Goal: Task Accomplishment & Management: Manage account settings

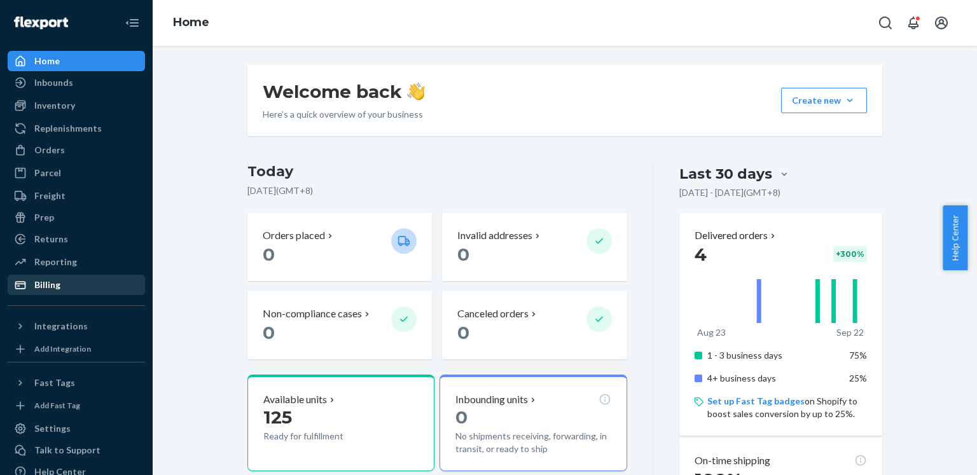
click at [61, 291] on div "Billing" at bounding box center [76, 285] width 135 height 18
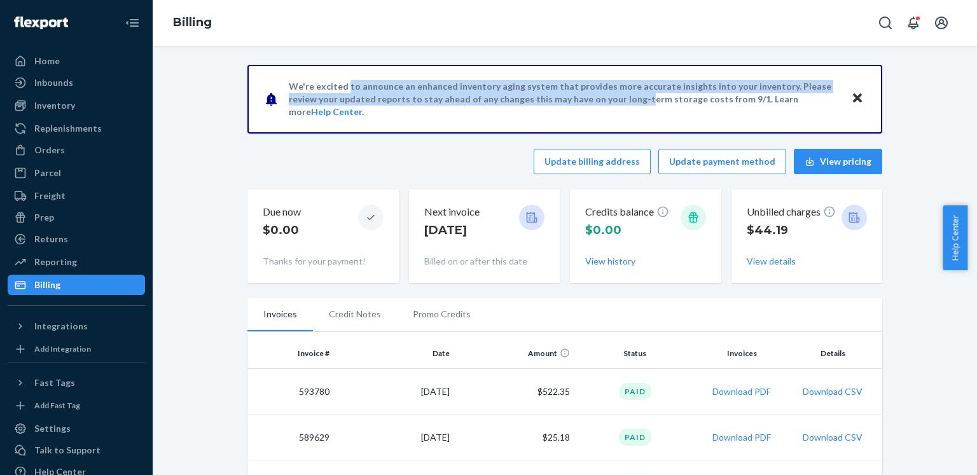
drag, startPoint x: 339, startPoint y: 95, endPoint x: 595, endPoint y: 105, distance: 255.9
click at [595, 105] on p "We're excited to announce an enhanced inventory aging system that provides more…" at bounding box center [564, 99] width 550 height 38
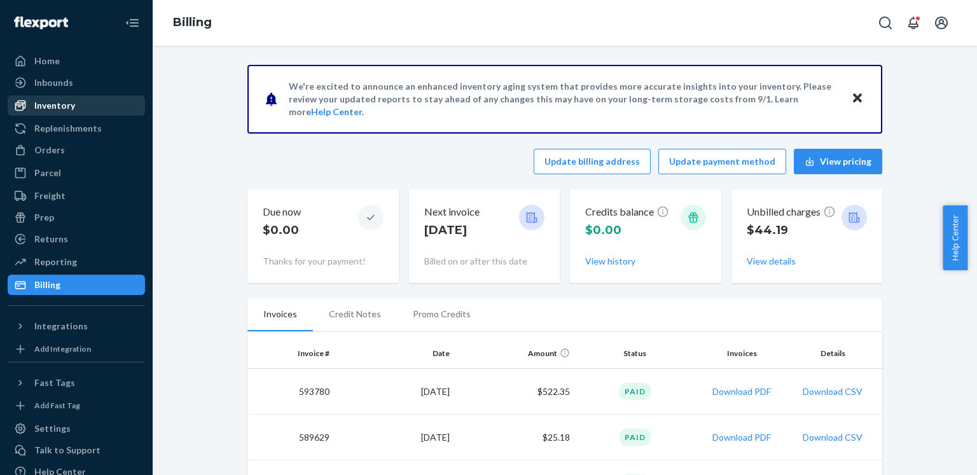
click at [41, 104] on div "Inventory" at bounding box center [54, 105] width 41 height 13
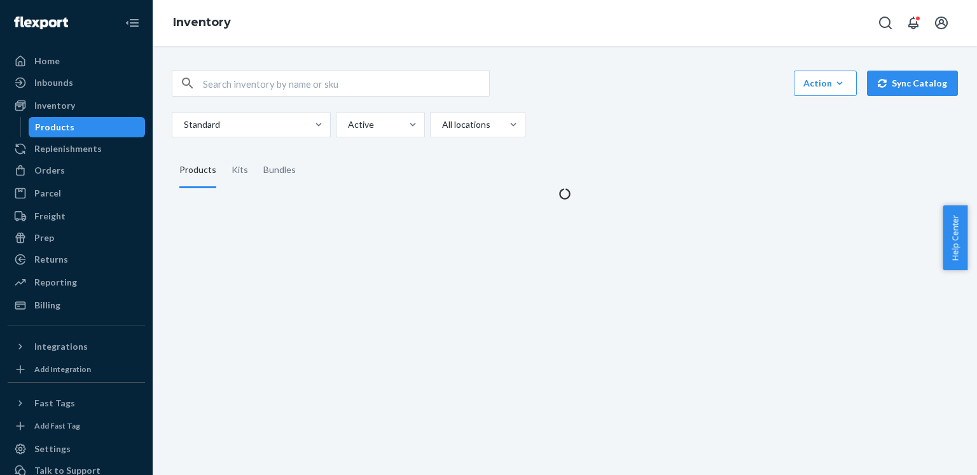
click at [326, 169] on fieldset "Products Kits Bundles" at bounding box center [565, 171] width 786 height 36
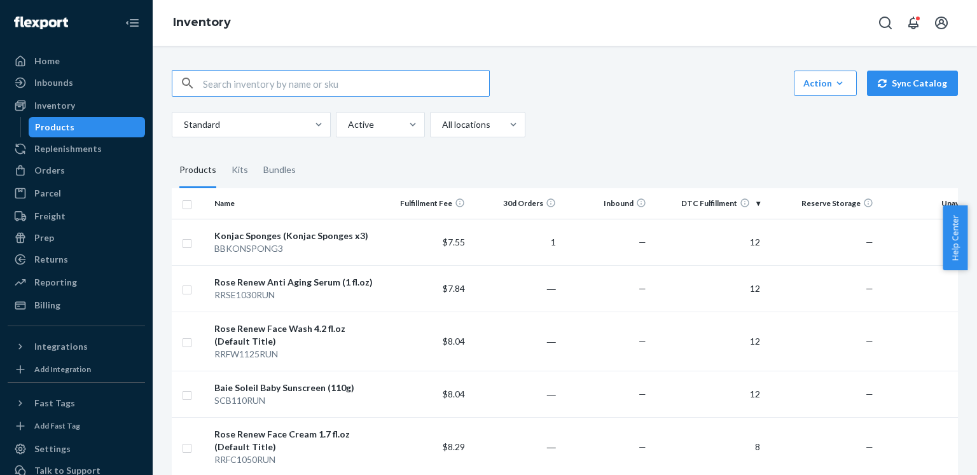
click at [377, 94] on input "text" at bounding box center [346, 83] width 286 height 25
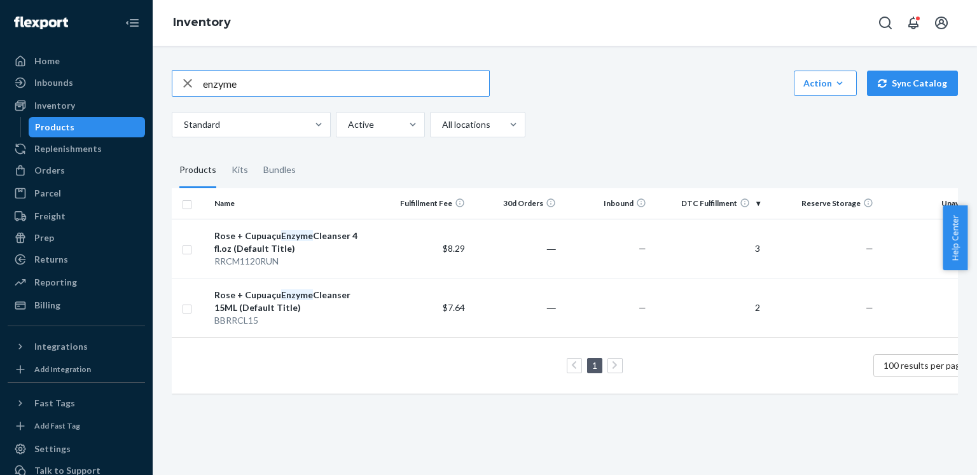
click at [382, 77] on input "enzyme" at bounding box center [346, 83] width 286 height 25
click at [403, 94] on input "face wash" at bounding box center [346, 83] width 286 height 25
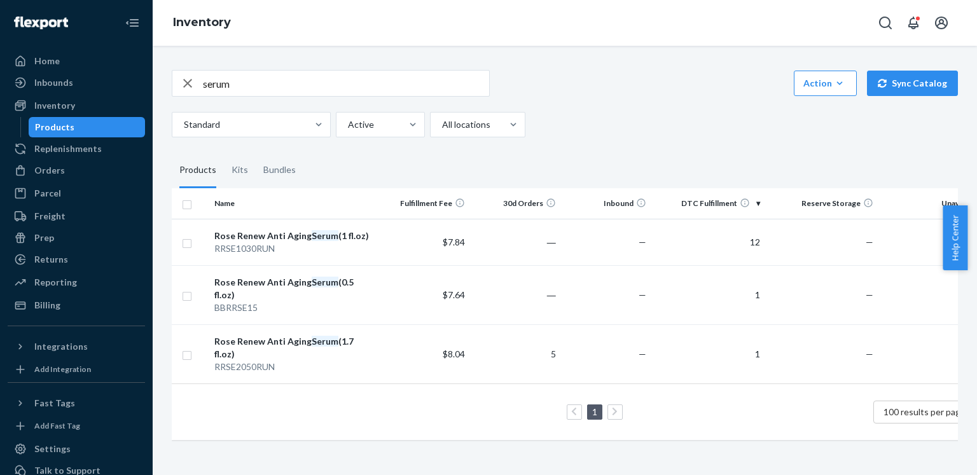
click at [318, 83] on input "serum" at bounding box center [346, 83] width 286 height 25
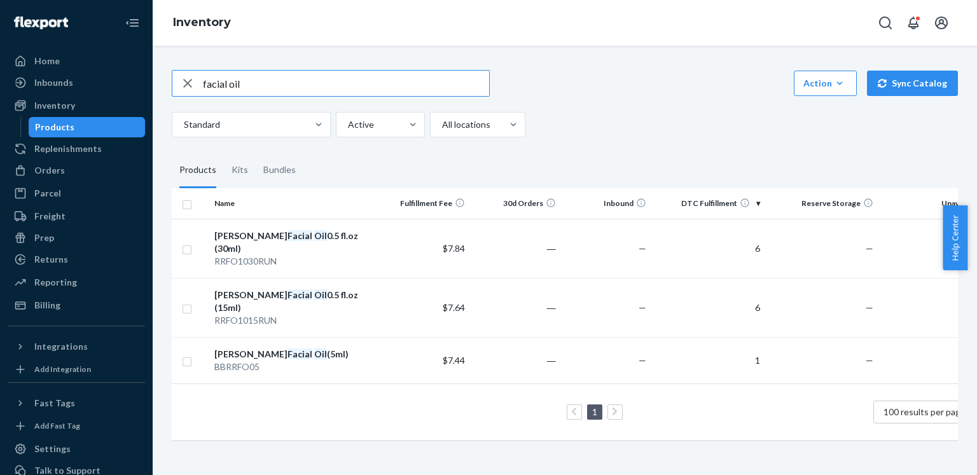
click at [344, 95] on input "facial oil" at bounding box center [346, 83] width 286 height 25
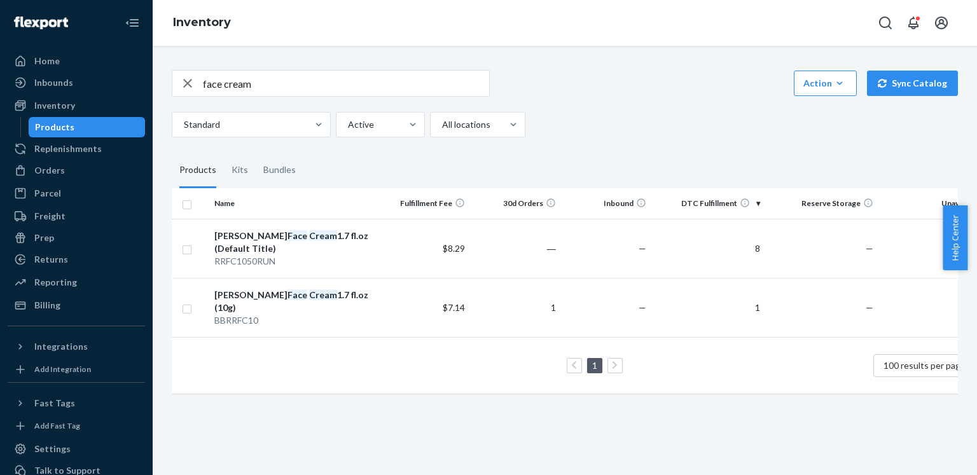
click at [294, 73] on input "face cream" at bounding box center [346, 83] width 286 height 25
click at [333, 90] on input "eye cream" at bounding box center [346, 83] width 286 height 25
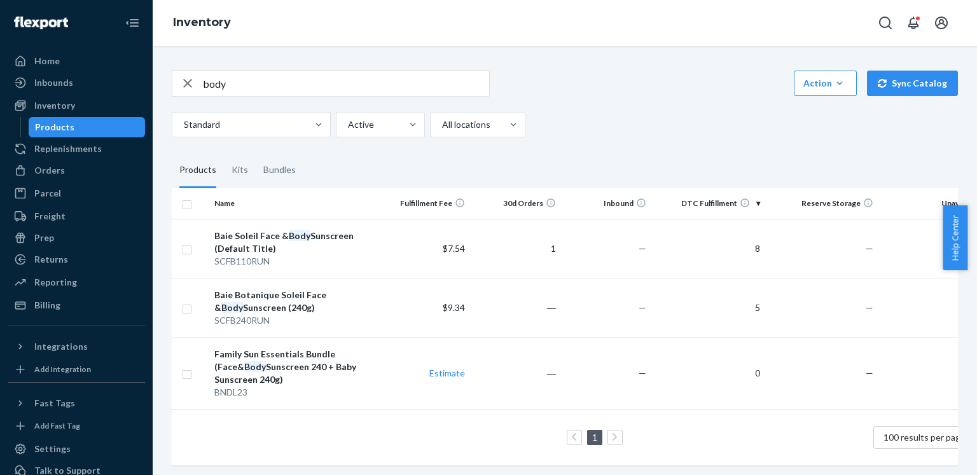
click at [300, 80] on input "body" at bounding box center [346, 83] width 286 height 25
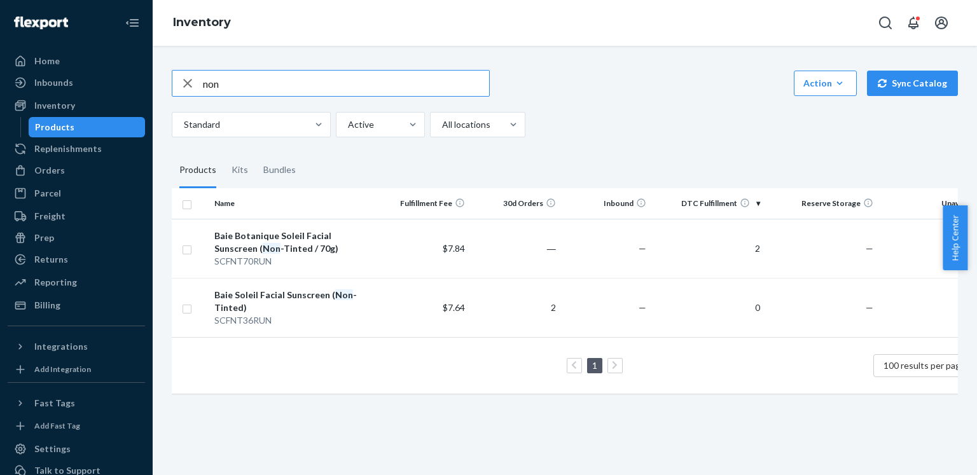
click at [282, 88] on input "non" at bounding box center [346, 83] width 286 height 25
click at [349, 93] on input "light" at bounding box center [346, 83] width 286 height 25
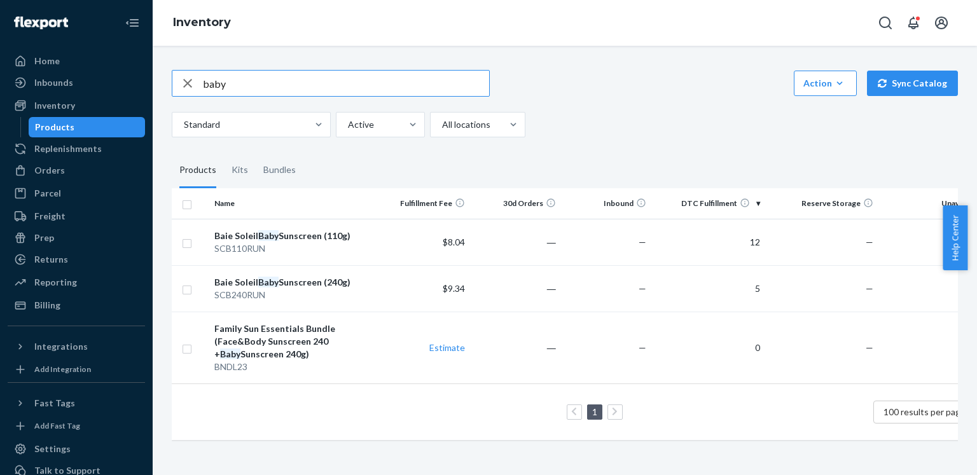
click at [387, 81] on input "baby" at bounding box center [346, 83] width 286 height 25
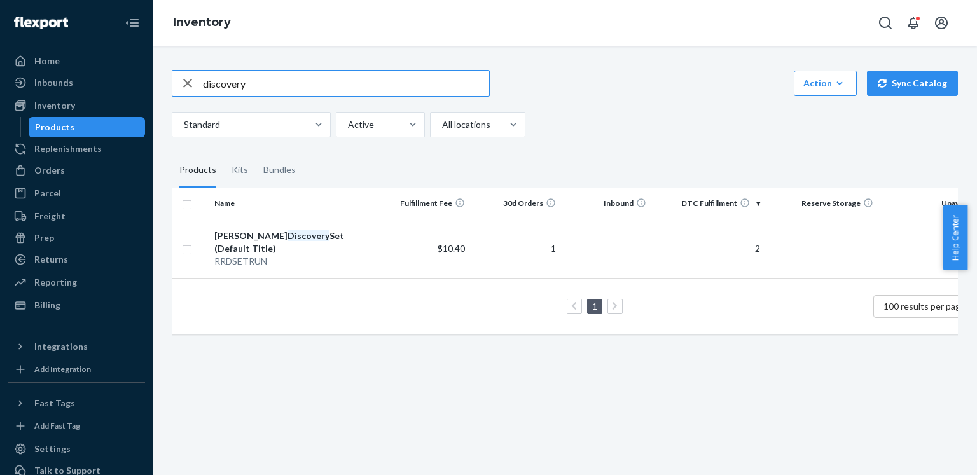
click at [416, 85] on input "discovery" at bounding box center [346, 83] width 286 height 25
click at [455, 76] on input "double cleanse edit" at bounding box center [346, 83] width 286 height 25
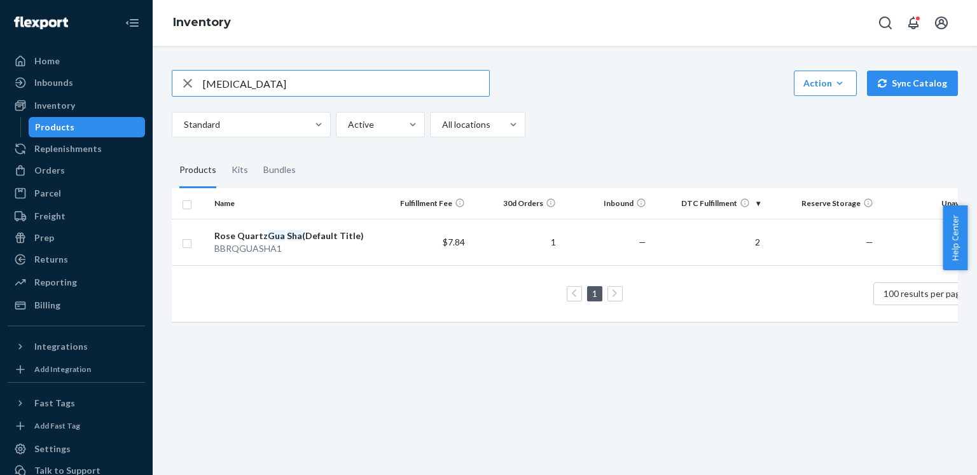
click at [443, 92] on input "[MEDICAL_DATA]" at bounding box center [346, 83] width 286 height 25
type input "o"
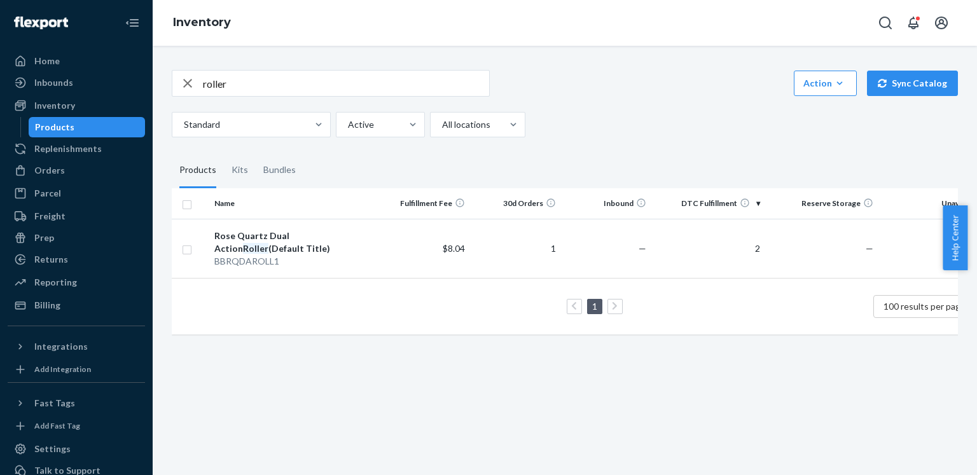
click at [366, 62] on div "roller Action Create product Create kit or bundle Bulk create products Bulk upd…" at bounding box center [564, 201] width 805 height 293
drag, startPoint x: 366, startPoint y: 62, endPoint x: 391, endPoint y: 79, distance: 29.7
click at [391, 79] on div "roller Action Create product Create kit or bundle Bulk create products Bulk upd…" at bounding box center [564, 201] width 805 height 293
click at [391, 79] on input "roller" at bounding box center [346, 83] width 286 height 25
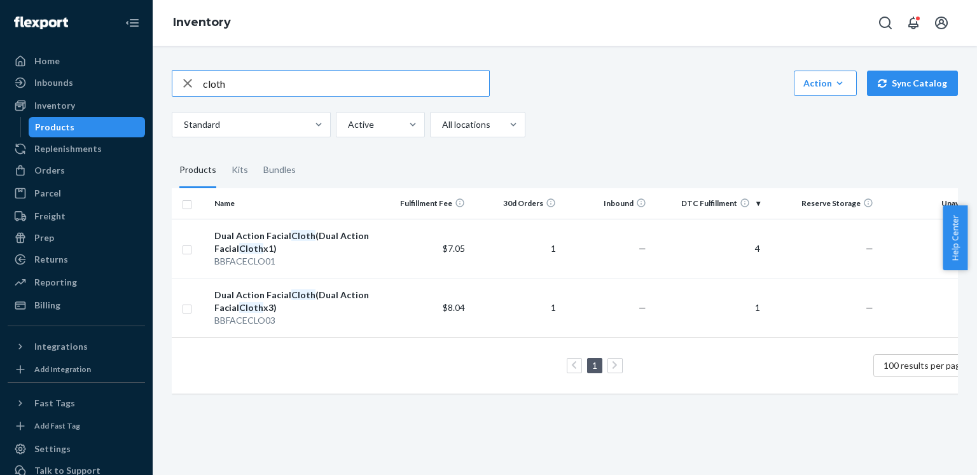
click at [450, 90] on input "cloth" at bounding box center [346, 83] width 286 height 25
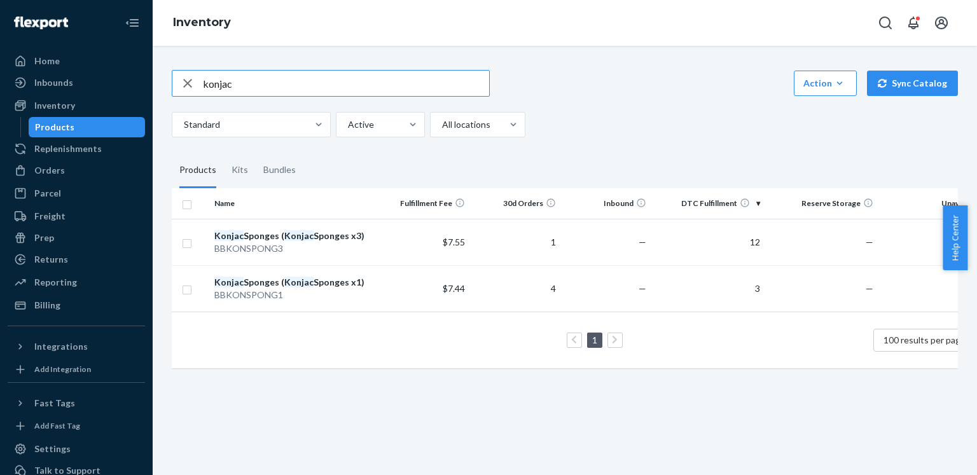
click at [440, 87] on input "konjac" at bounding box center [346, 83] width 286 height 25
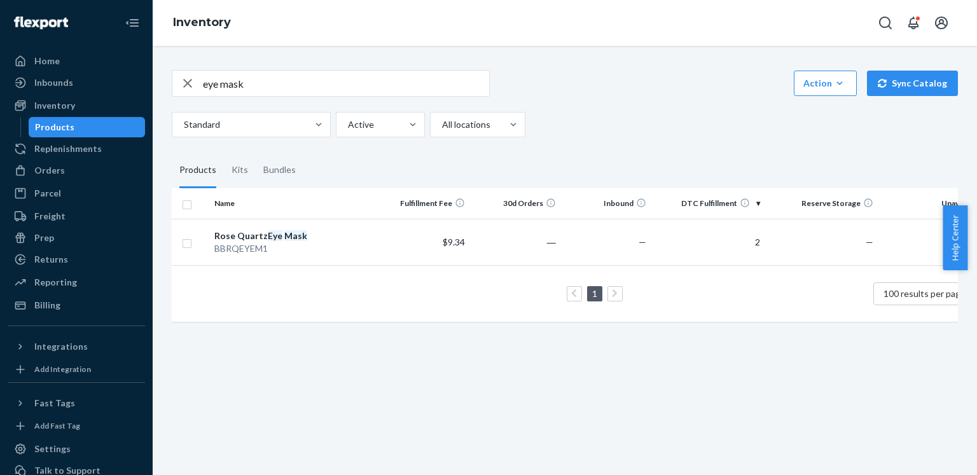
click at [433, 90] on input "eye mask" at bounding box center [346, 83] width 286 height 25
click at [420, 85] on input "sample" at bounding box center [346, 83] width 286 height 25
paste input "BBRRCL15"
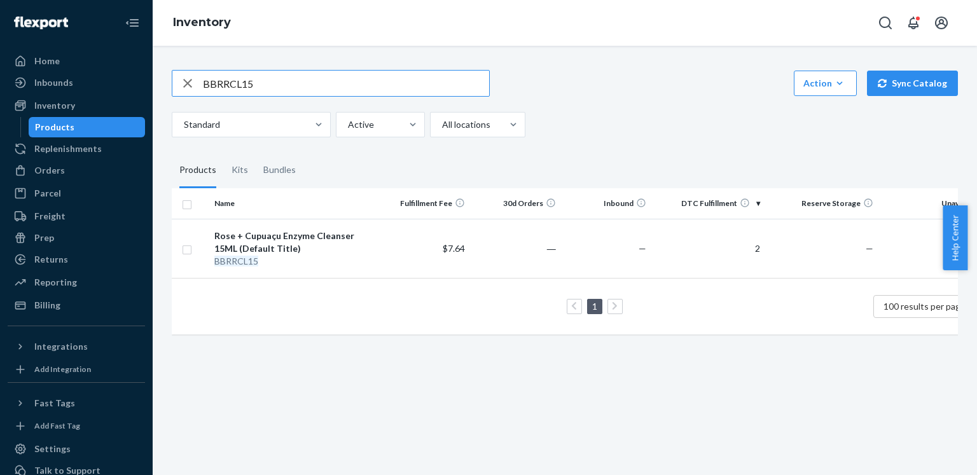
click at [420, 85] on input "BBRRCL15" at bounding box center [346, 83] width 286 height 25
paste input "FW"
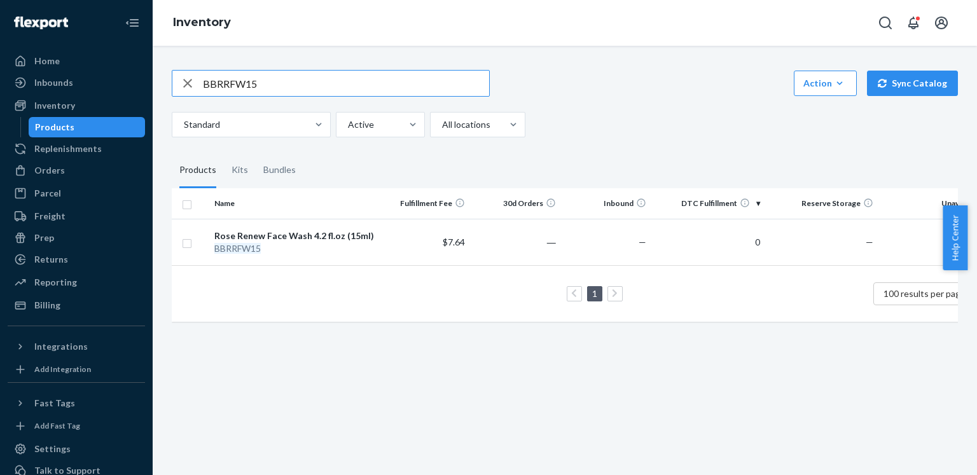
click at [420, 85] on input "BBRRFW15" at bounding box center [346, 83] width 286 height 25
paste input "SE"
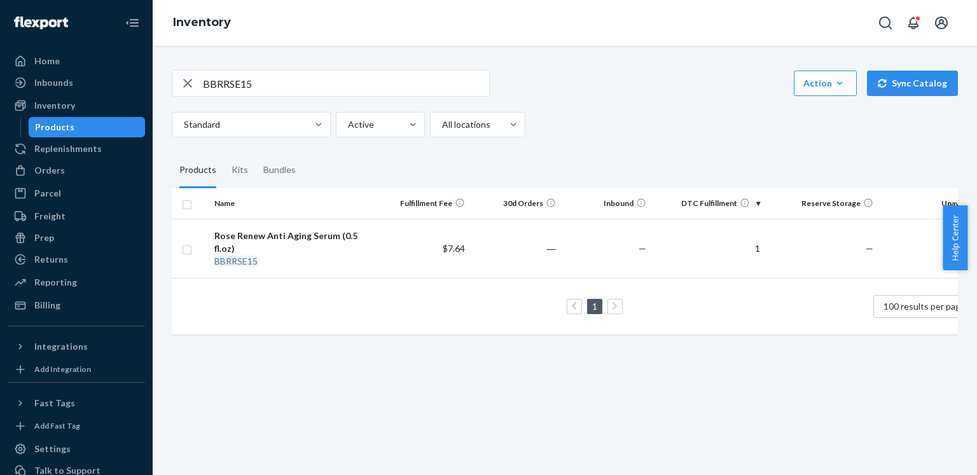
click at [478, 90] on input "BBRRSE15" at bounding box center [346, 83] width 286 height 25
paste input "FC10"
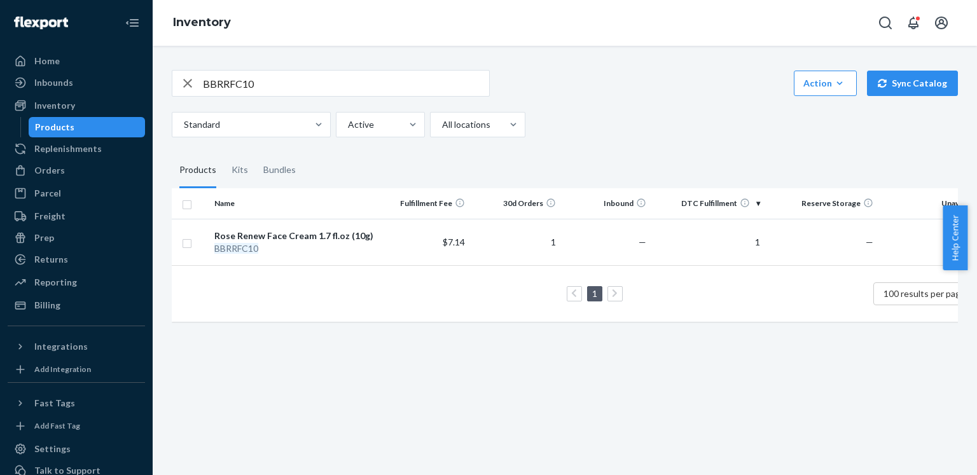
click at [453, 82] on input "BBRRFC10" at bounding box center [346, 83] width 286 height 25
paste input "O05"
click at [410, 88] on input "BBRRFO05" at bounding box center [346, 83] width 286 height 25
paste input "EC03"
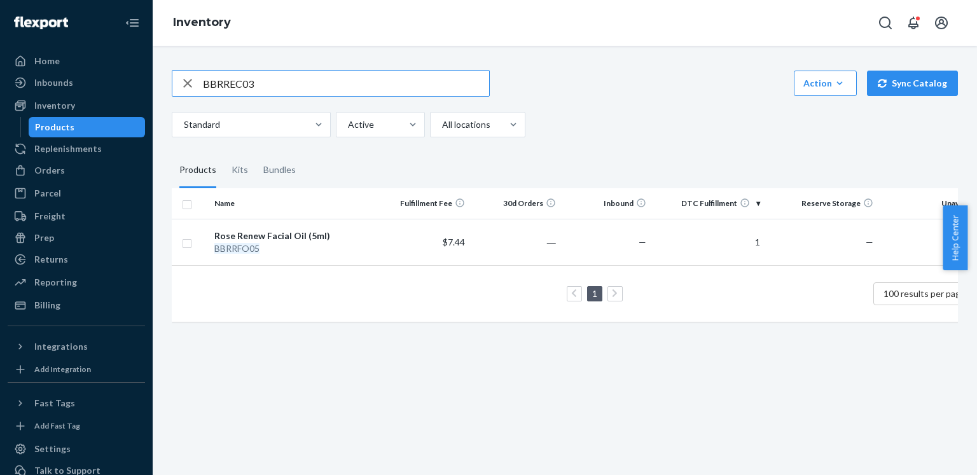
type input "BBRREC03"
